Goal: Task Accomplishment & Management: Use online tool/utility

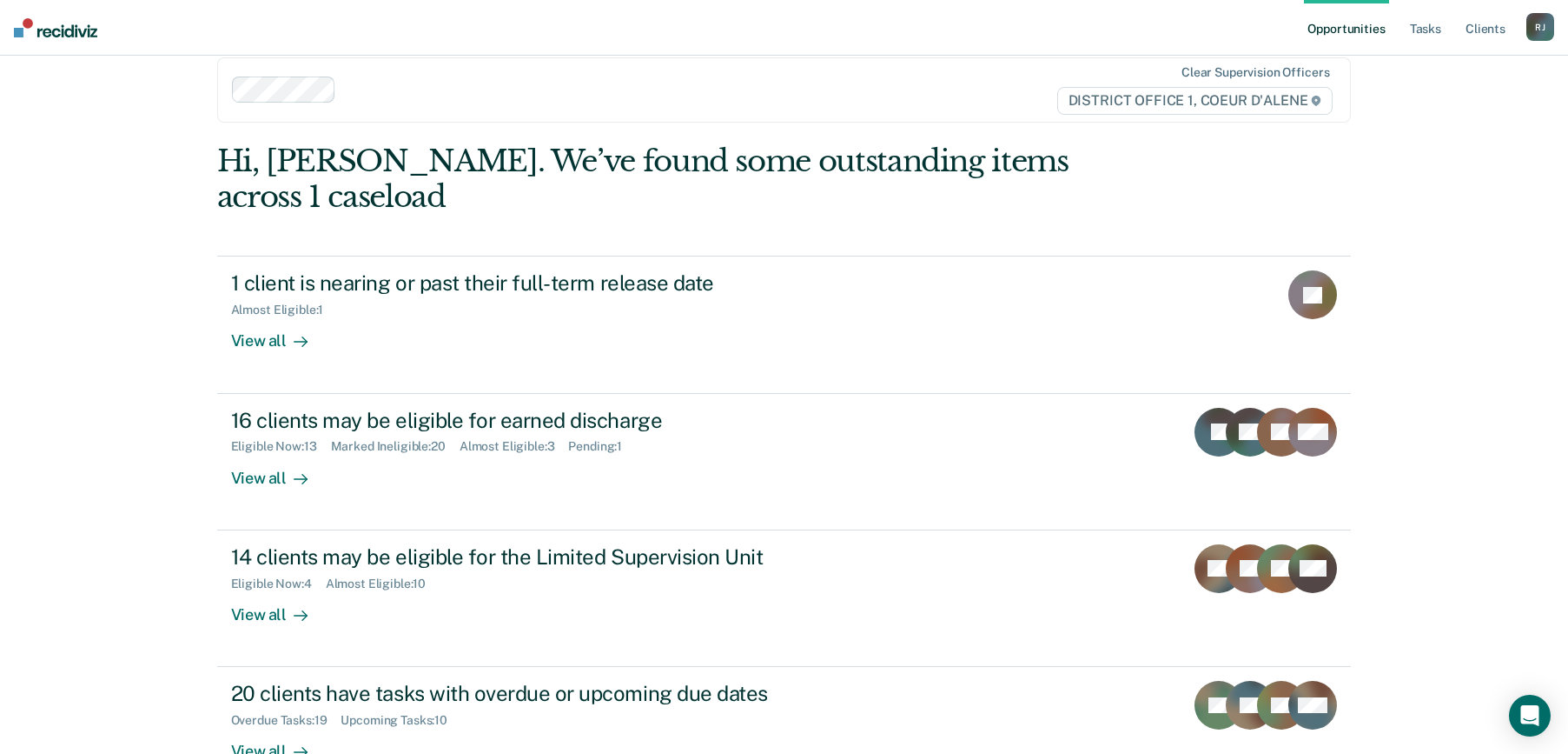
scroll to position [40, 0]
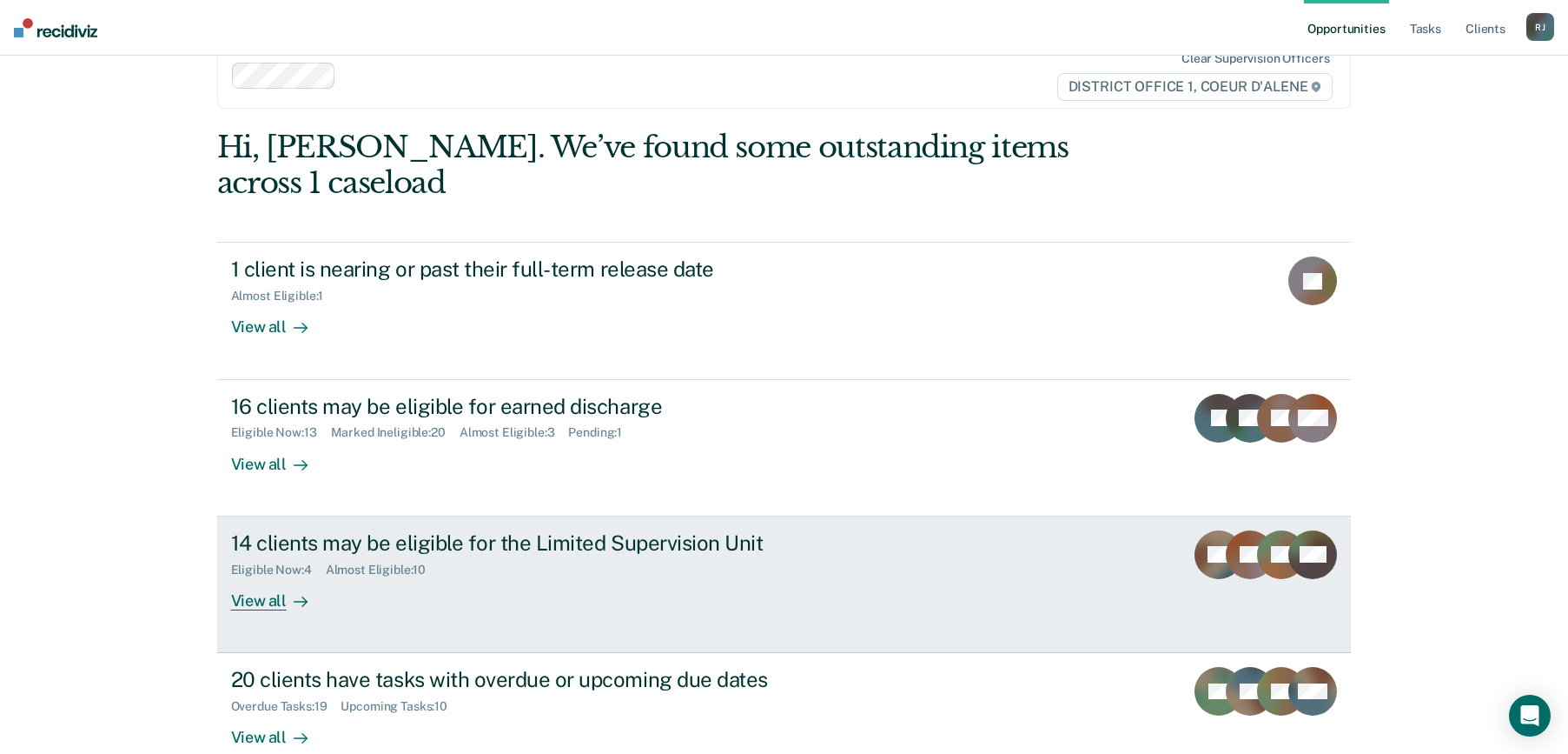
click at [251, 576] on div "View all" at bounding box center [279, 593] width 97 height 34
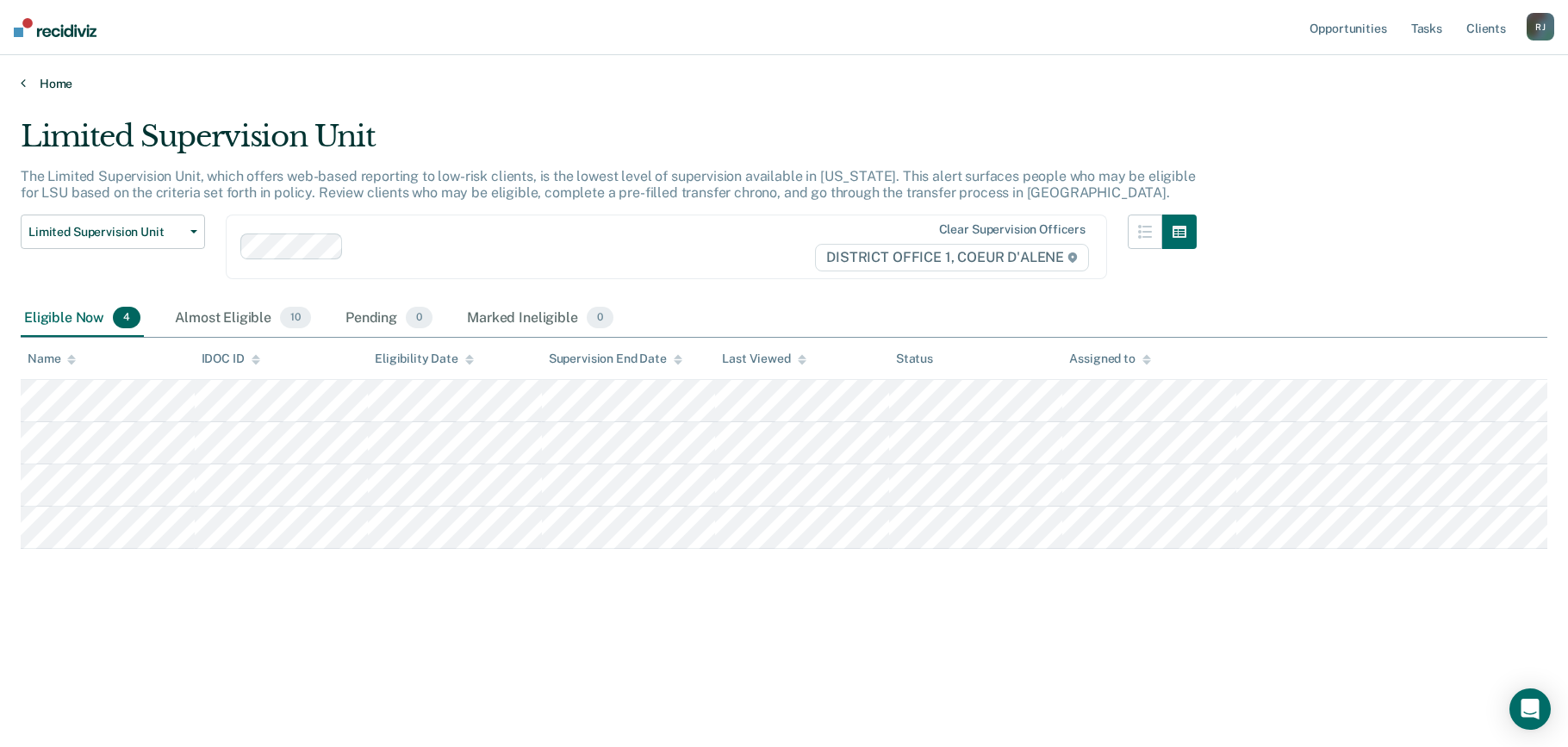
click at [38, 85] on link "Home" at bounding box center [784, 84] width 1526 height 16
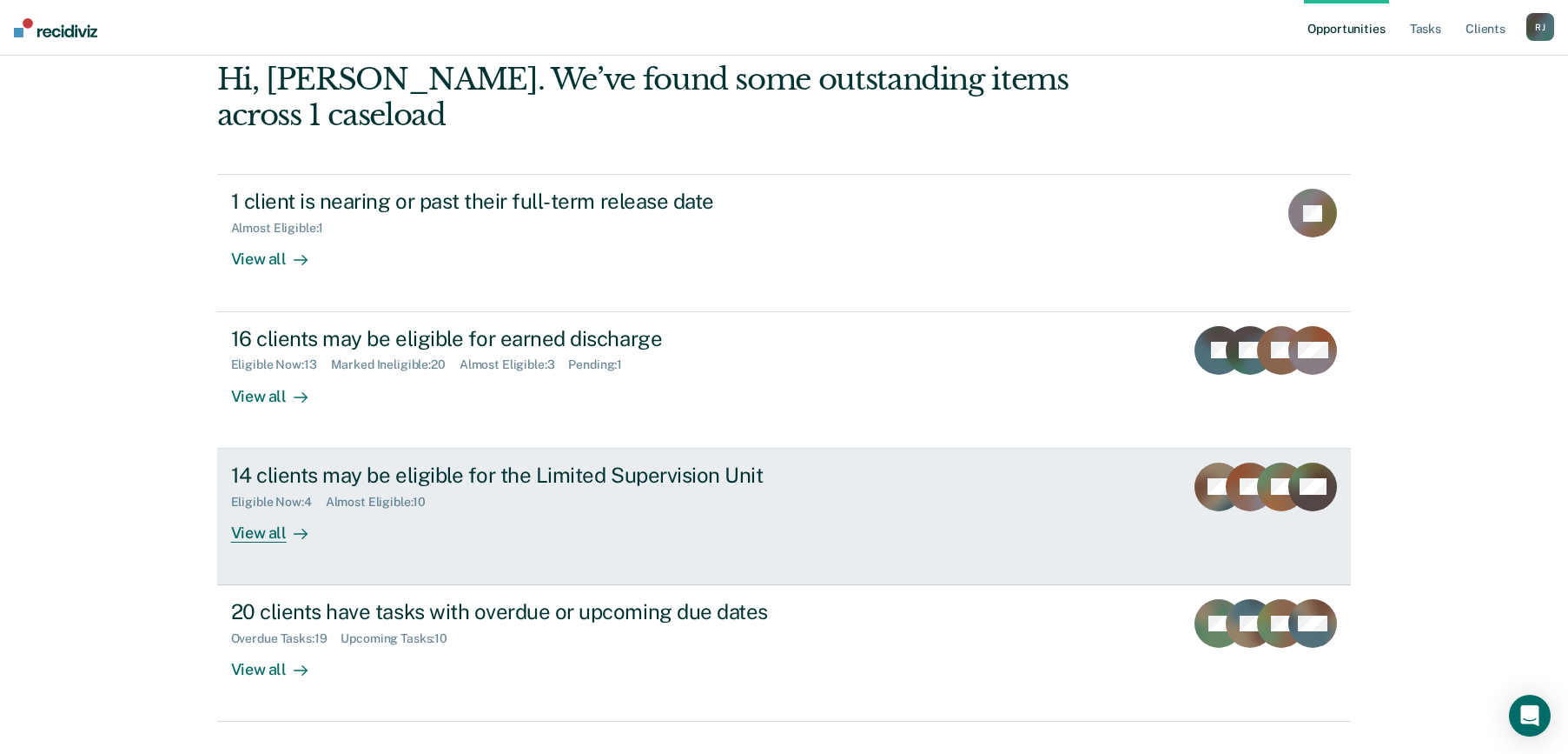
scroll to position [110, 0]
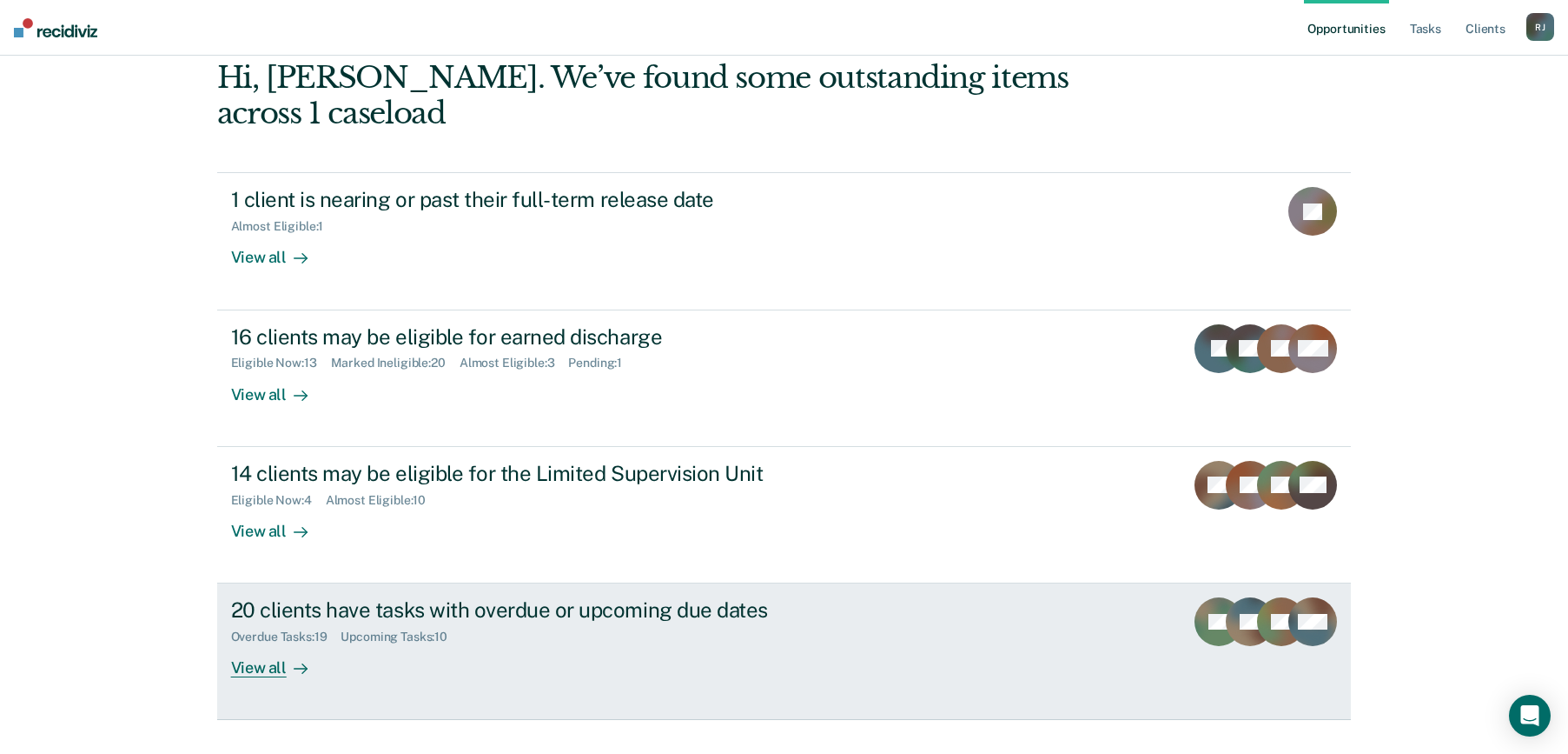
click at [278, 644] on div "View all" at bounding box center [279, 661] width 97 height 34
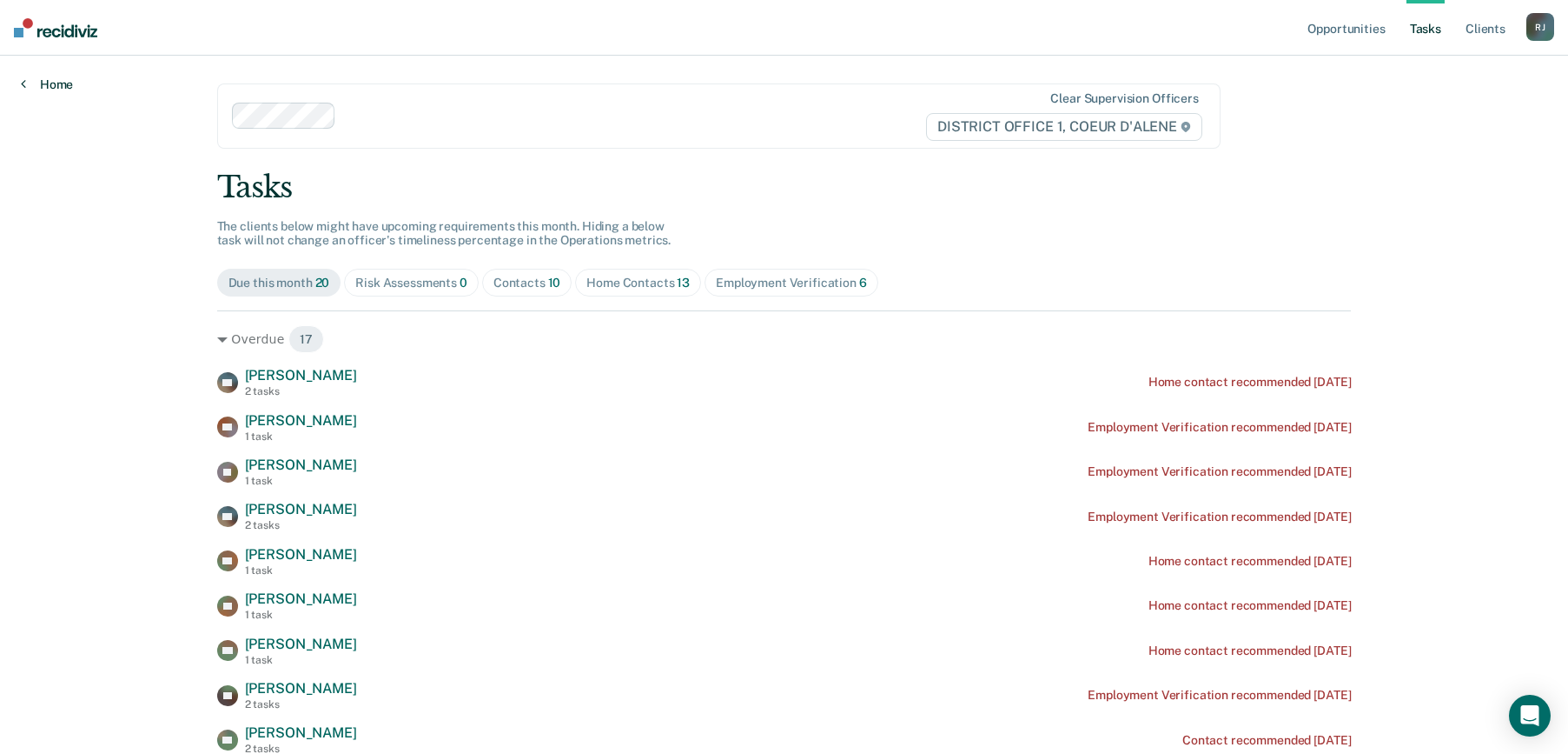
click at [32, 80] on link "Home" at bounding box center [46, 85] width 52 height 16
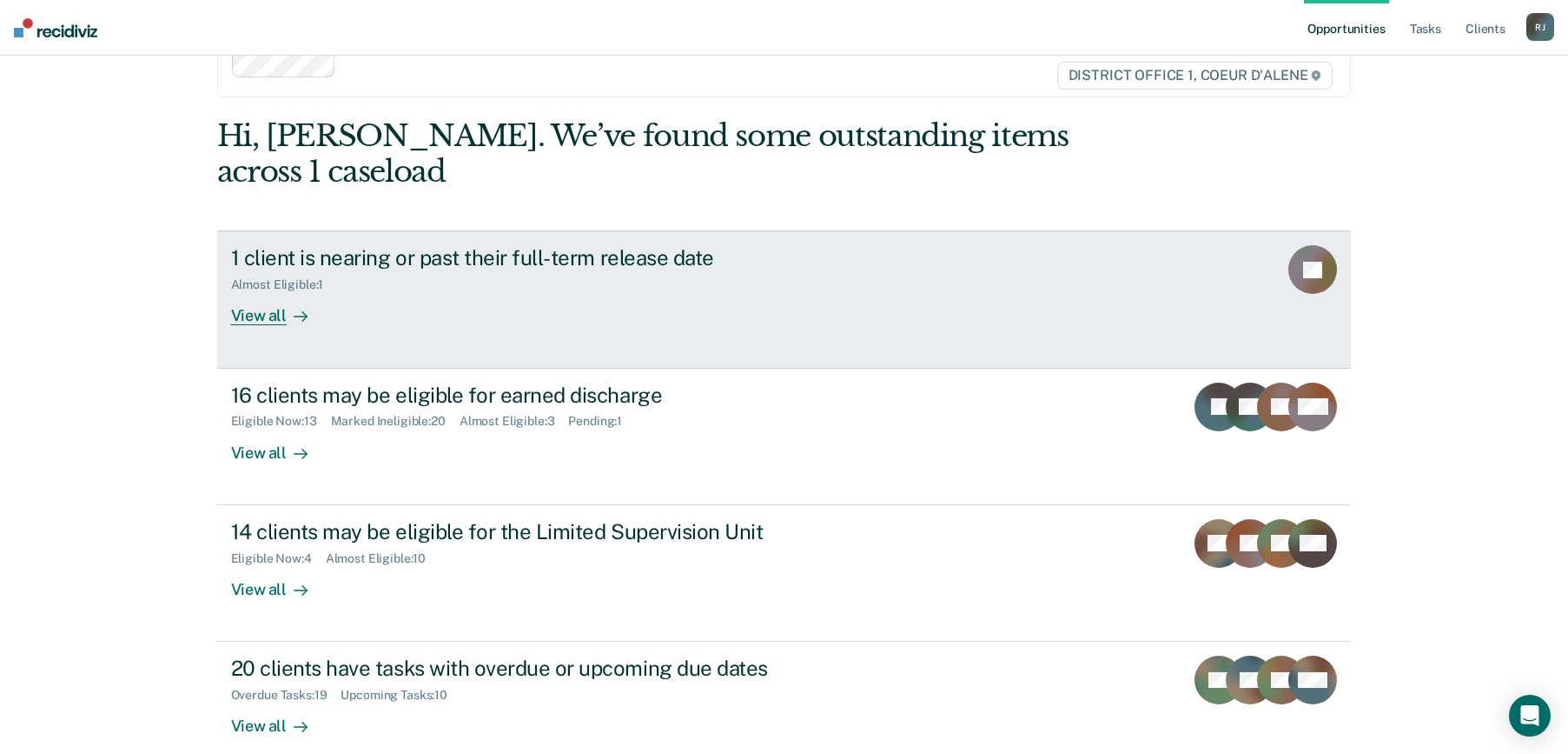
scroll to position [110, 0]
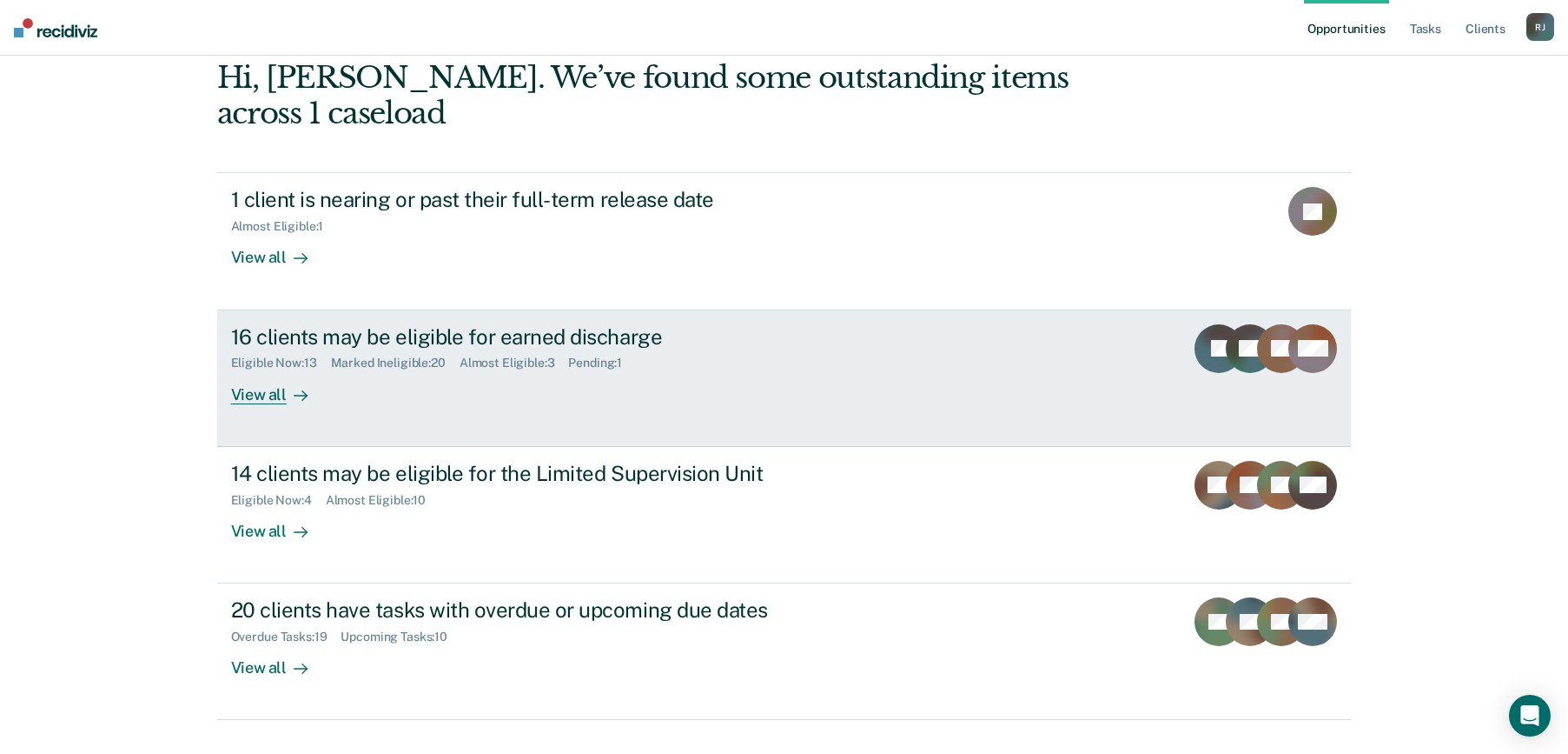
click at [253, 382] on link "16 clients may be eligible for earned discharge Eligible Now : 13 Marked Inelig…" at bounding box center [784, 378] width 1135 height 137
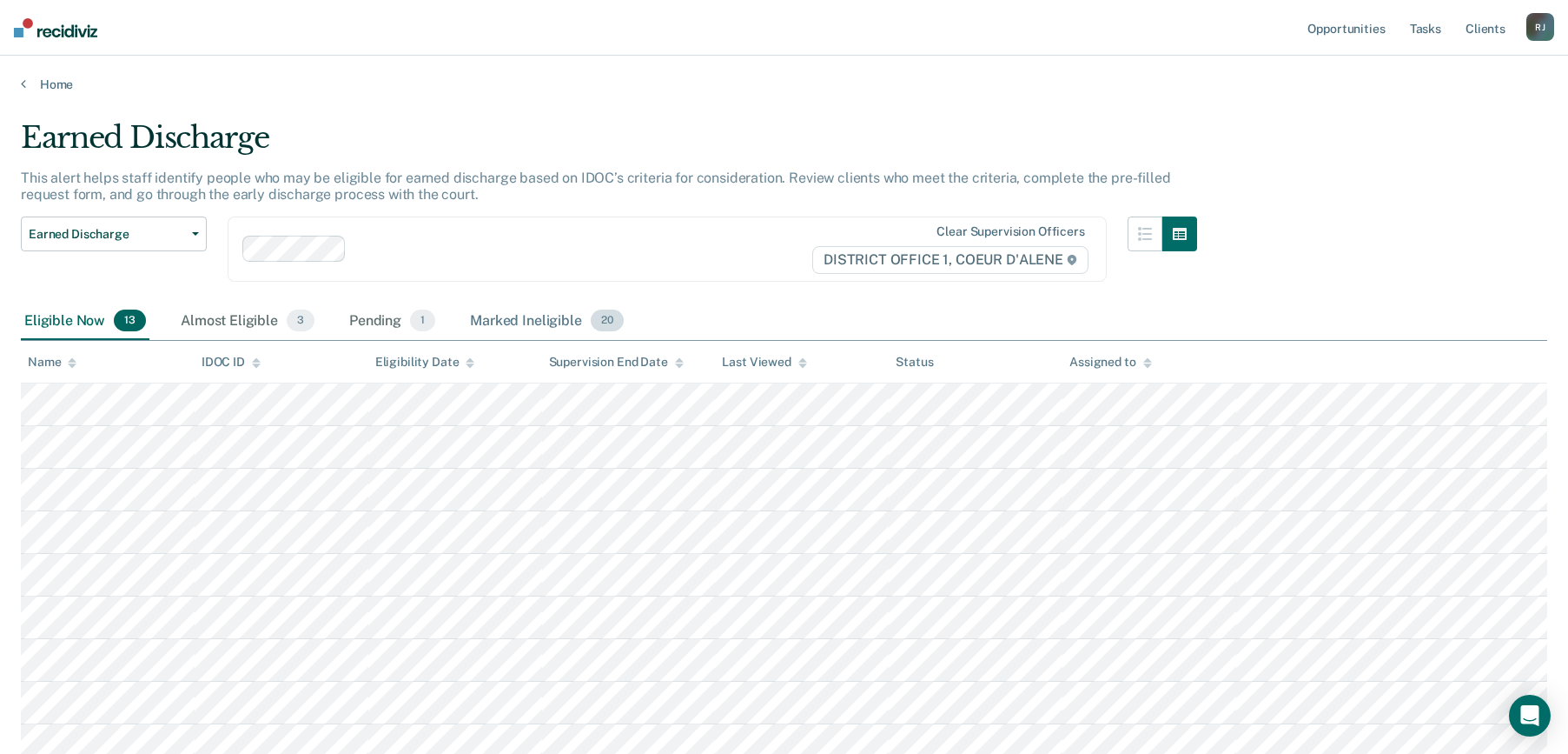
click at [488, 312] on div "Marked Ineligible 20" at bounding box center [546, 322] width 160 height 38
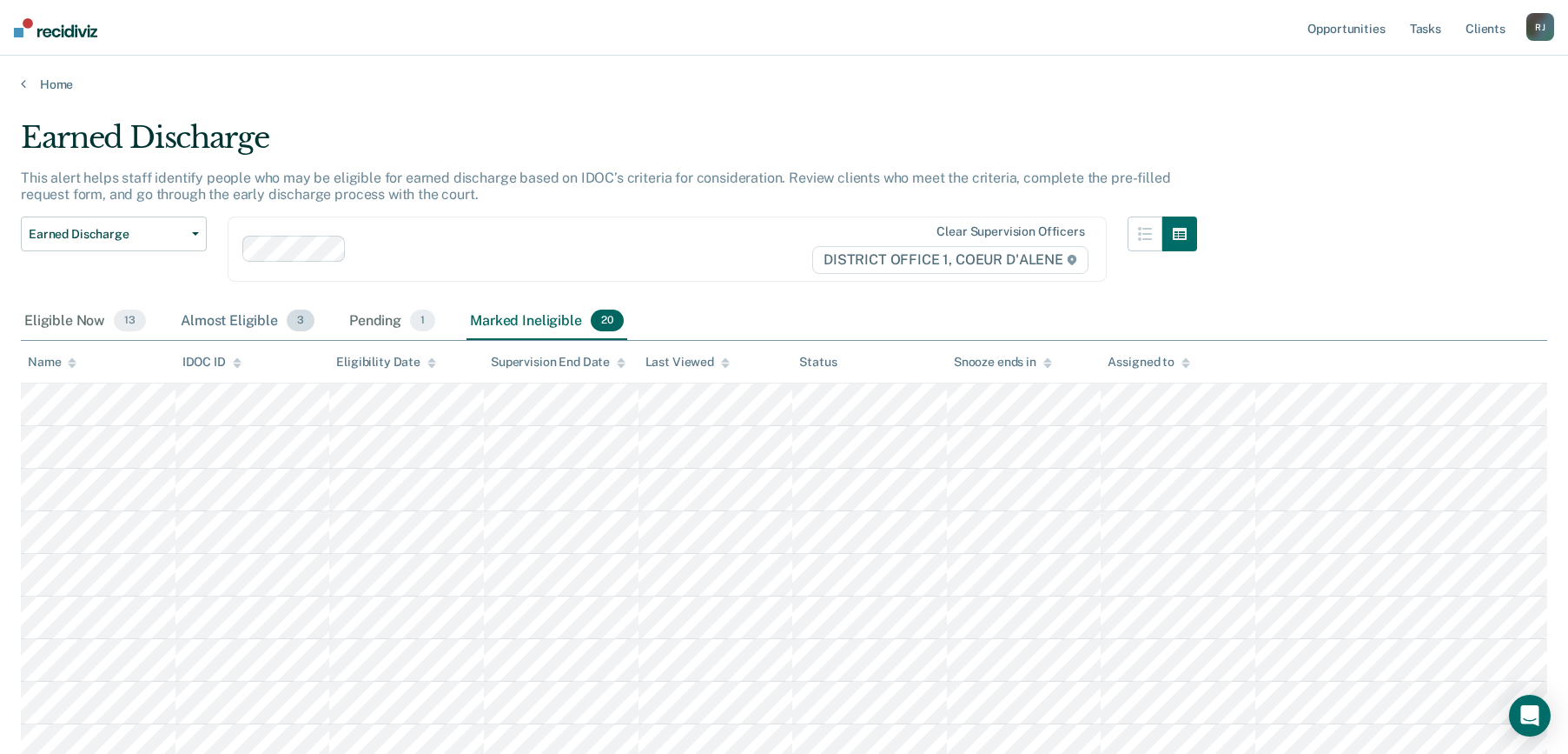
click at [212, 323] on div "Almost Eligible 3" at bounding box center [248, 322] width 141 height 38
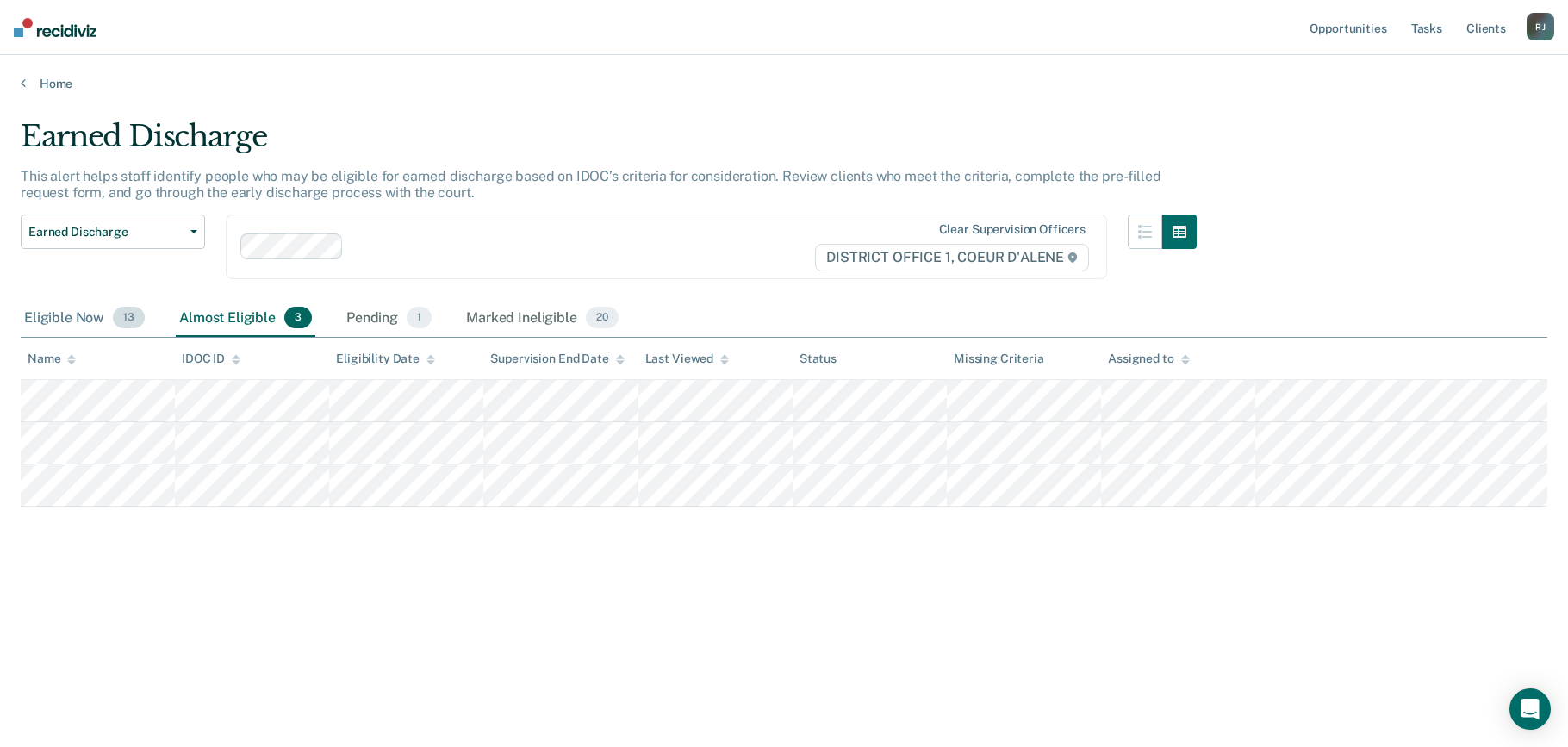
click at [109, 332] on div "Eligible Now 13" at bounding box center [84, 319] width 127 height 38
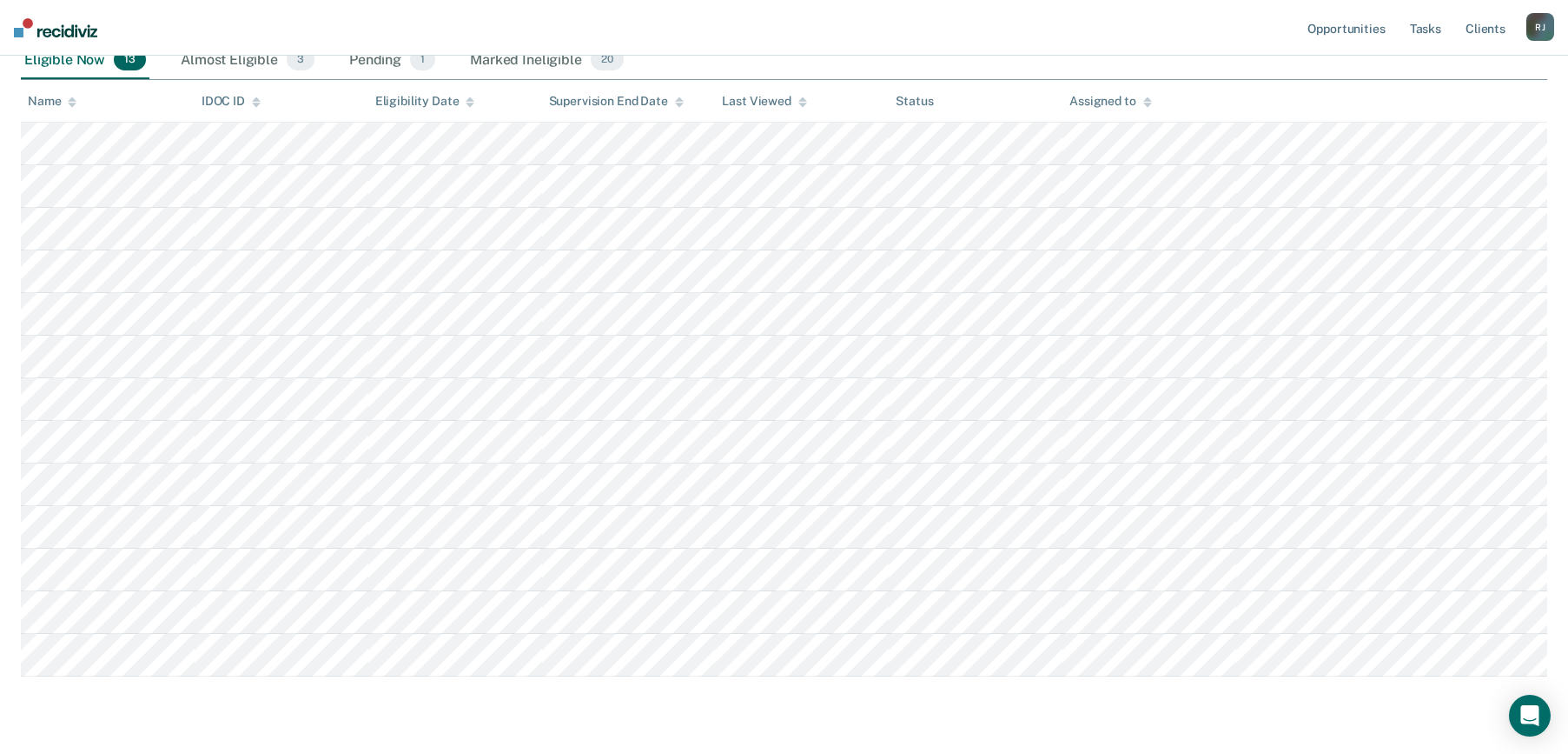
scroll to position [87, 0]
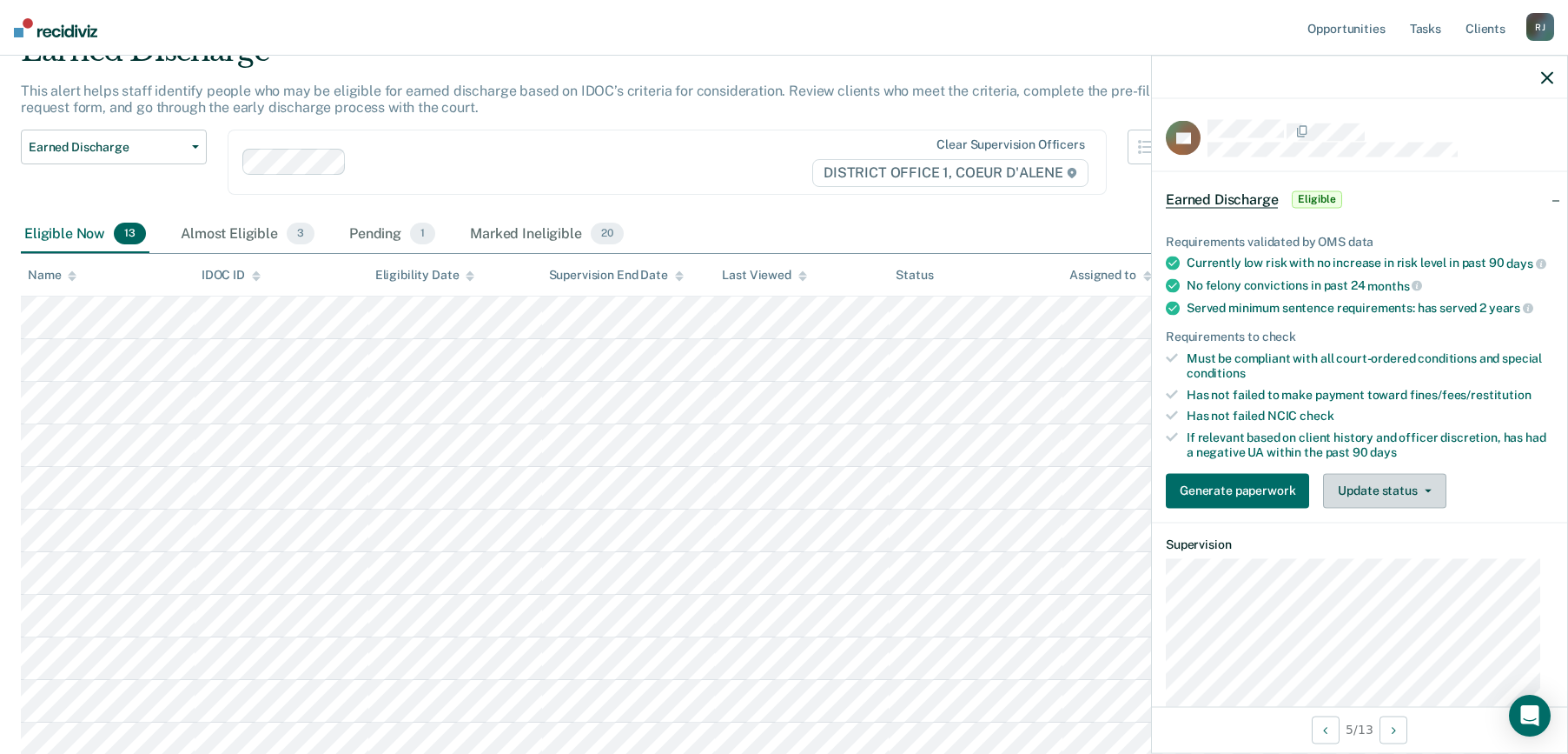
click at [1366, 505] on button "Update status" at bounding box center [1384, 490] width 122 height 35
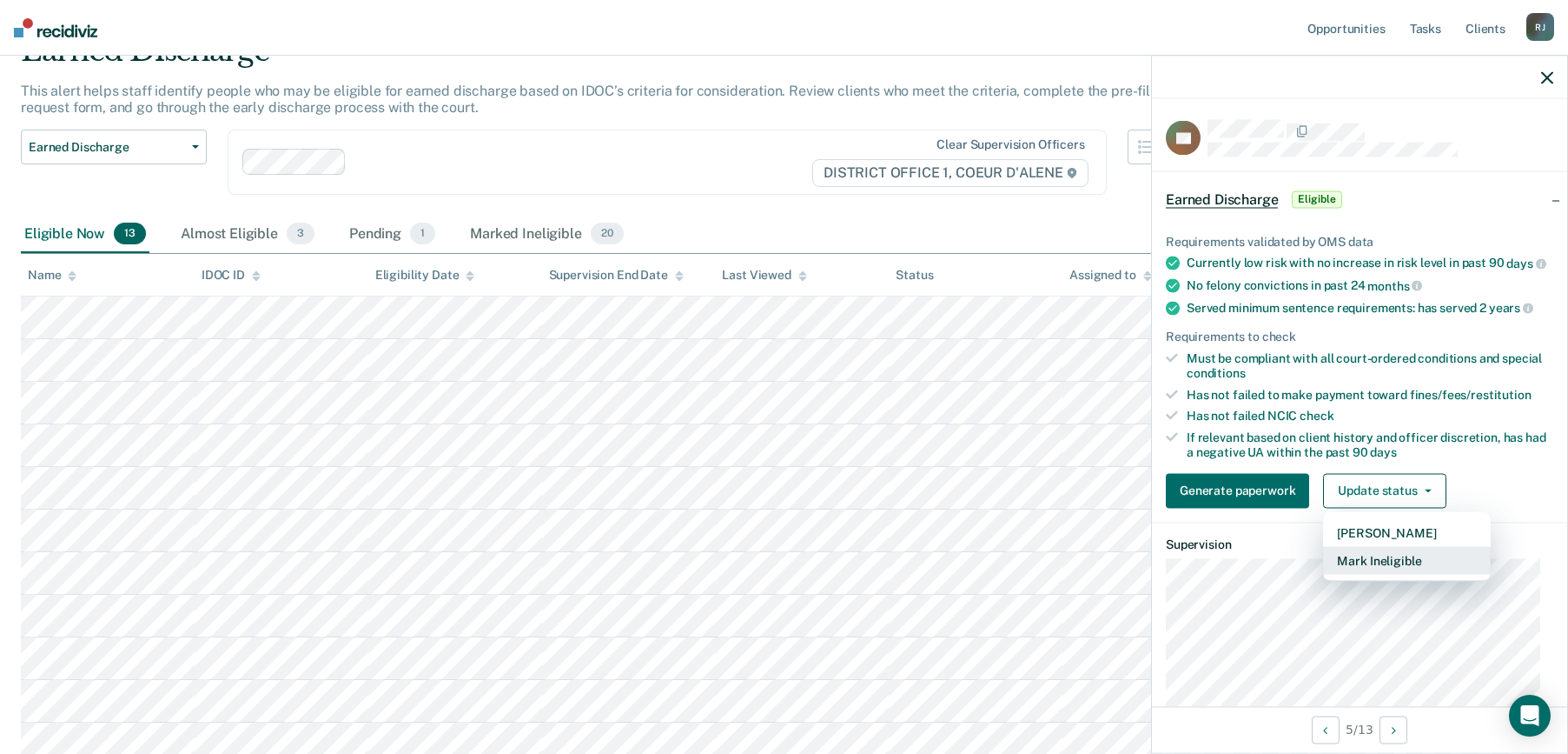
click at [1372, 574] on button "Mark Ineligible" at bounding box center [1407, 559] width 168 height 28
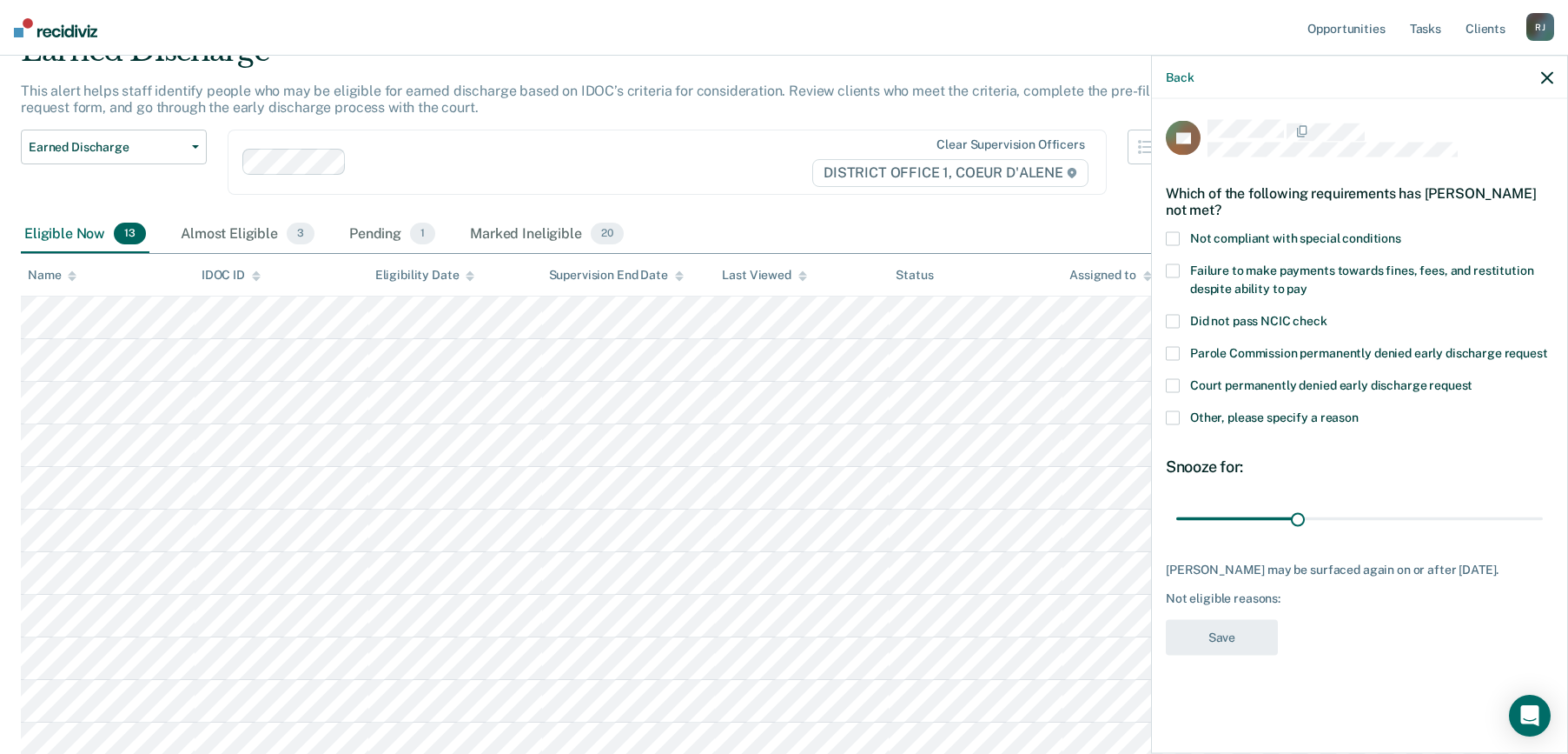
click at [1176, 355] on span at bounding box center [1173, 354] width 14 height 14
click at [1175, 351] on span at bounding box center [1173, 354] width 14 height 14
click at [1177, 414] on span at bounding box center [1173, 418] width 14 height 14
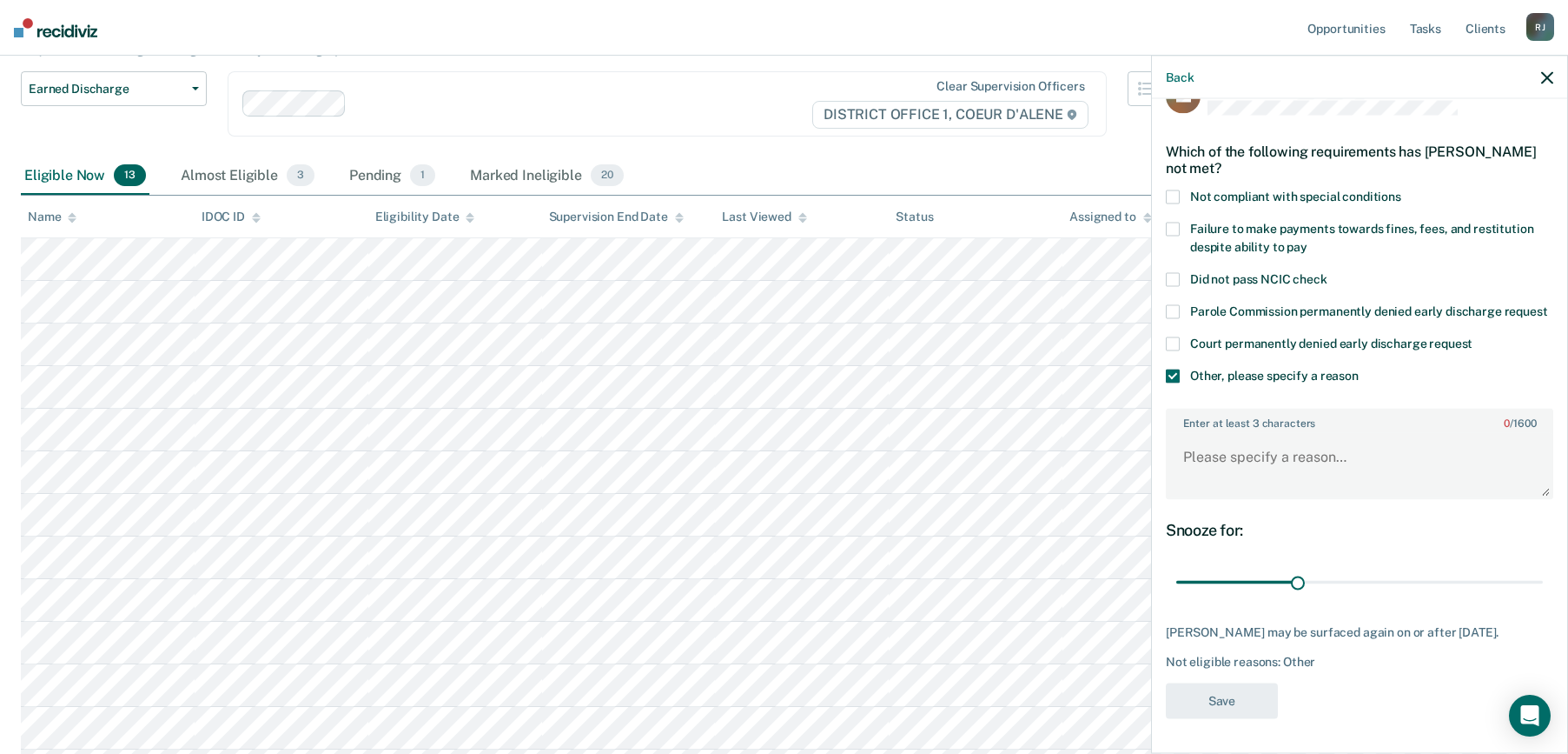
scroll to position [174, 0]
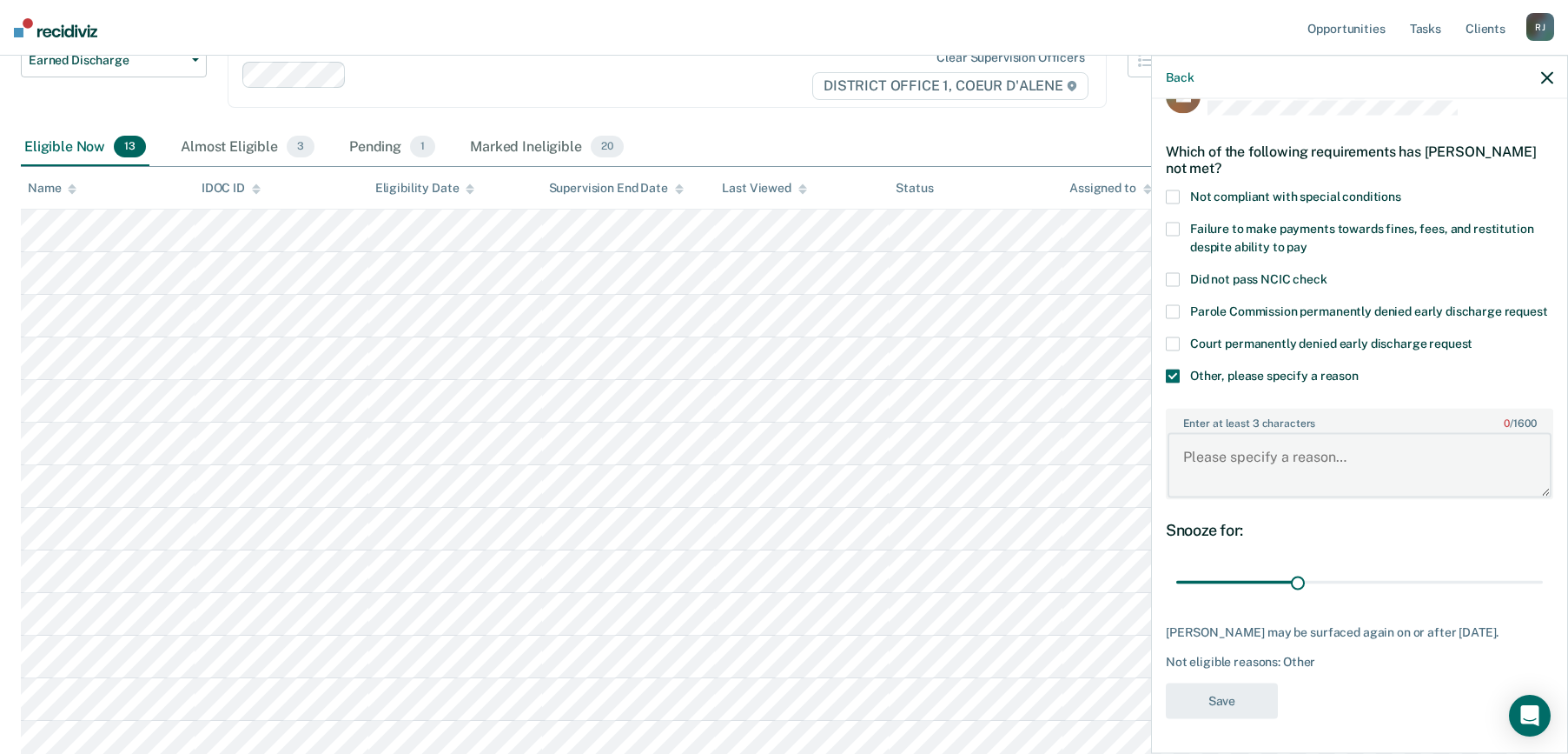
click at [1230, 448] on textarea "Enter at least 3 characters 0 / 1600" at bounding box center [1360, 465] width 384 height 64
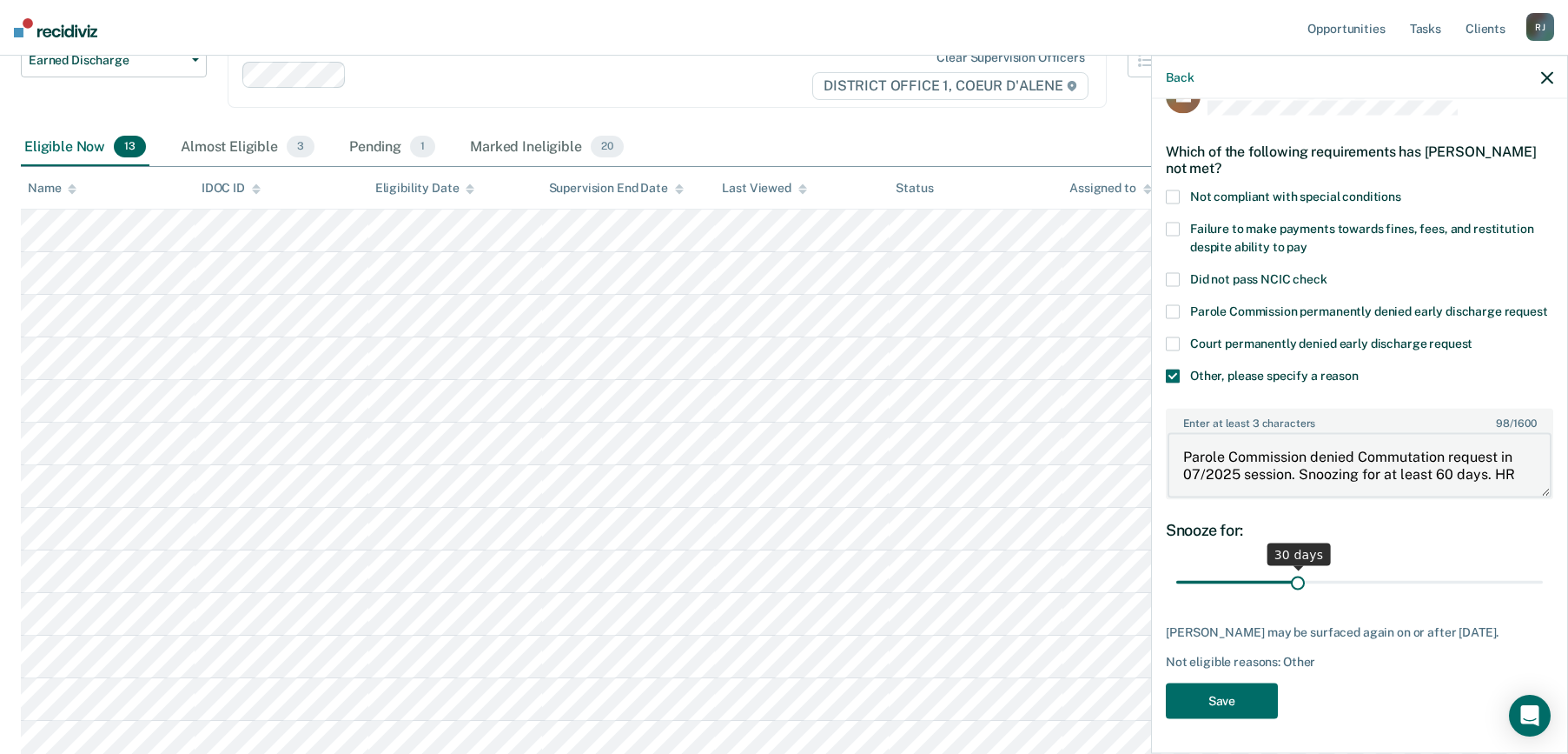
type textarea "Parole Commission denied Commutation request in 07/2025 session. Snoozing for a…"
drag, startPoint x: 1302, startPoint y: 583, endPoint x: 1410, endPoint y: 595, distance: 108.7
type input "60"
click at [1410, 595] on input "range" at bounding box center [1360, 582] width 367 height 30
click at [1239, 703] on button "Save" at bounding box center [1222, 700] width 113 height 36
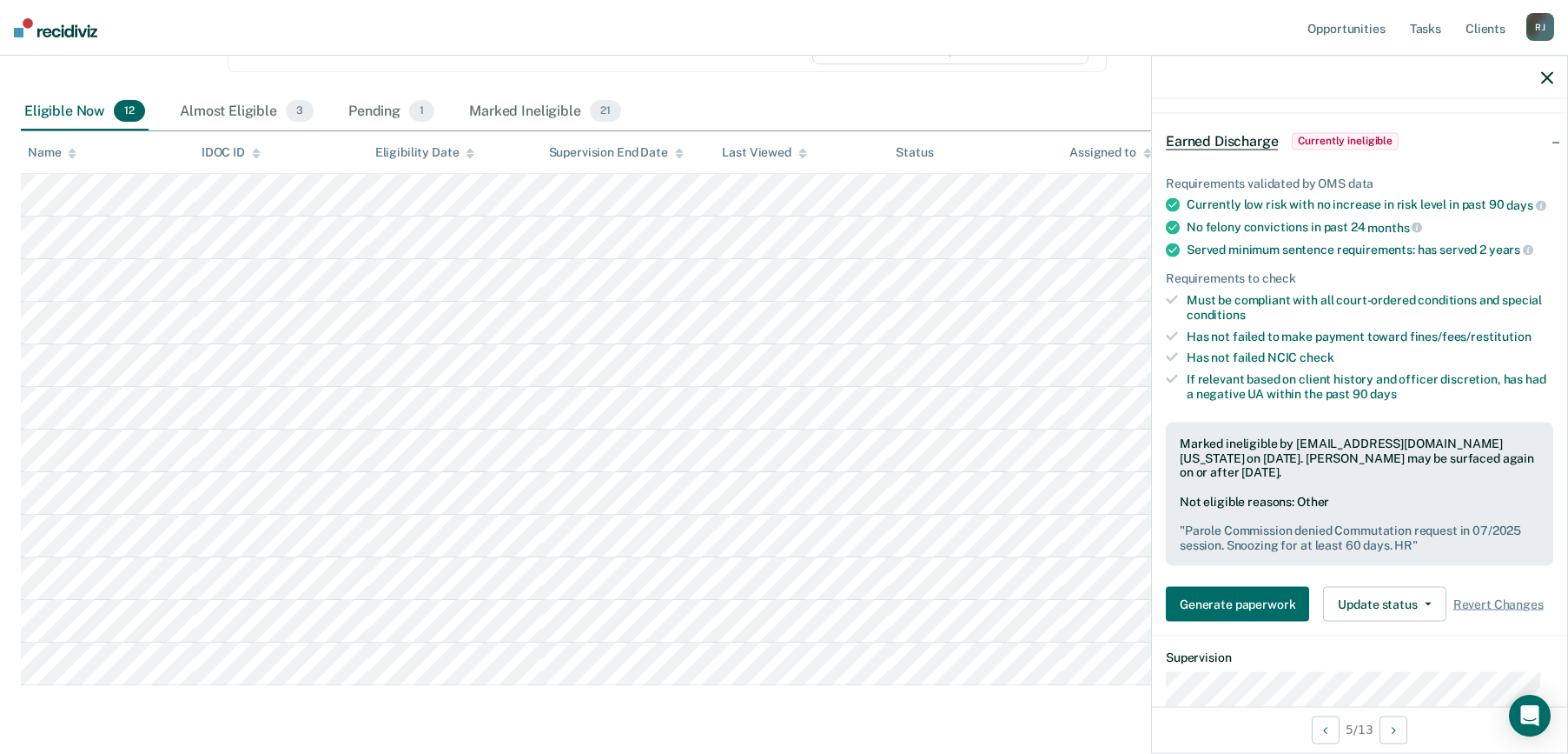
scroll to position [179, 0]
